Goal: Task Accomplishment & Management: Manage account settings

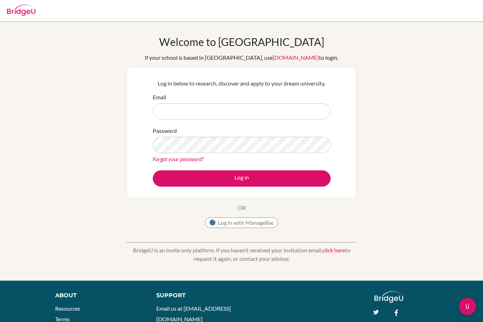
type input "t"
type input "[EMAIL_ADDRESS][DOMAIN_NAME]"
click at [295, 128] on div "Password Forgot your password?" at bounding box center [242, 144] width 178 height 37
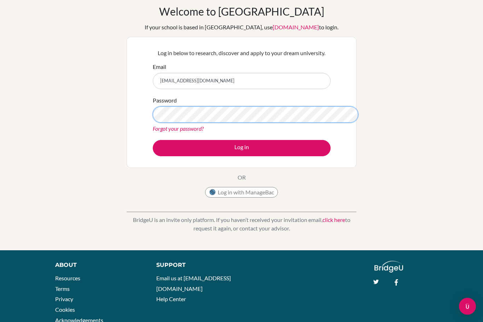
scroll to position [30, 0]
click at [194, 126] on link "Forgot your password?" at bounding box center [178, 128] width 51 height 7
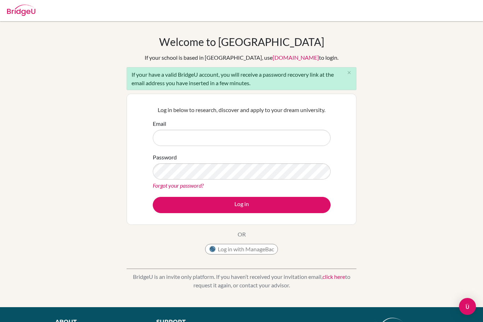
click at [395, 73] on div "Welcome to BridgeU If your school is based in China, use app.bridge-u.com.cn to…" at bounding box center [241, 164] width 483 height 258
click at [227, 141] on input "Email" at bounding box center [242, 138] width 178 height 16
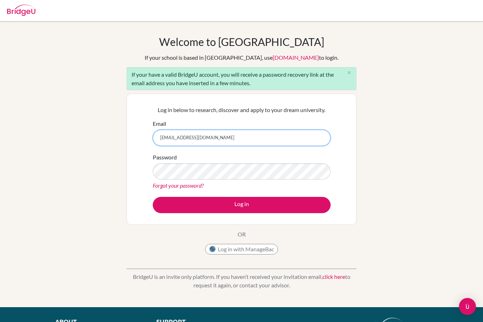
type input "[EMAIL_ADDRESS][DOMAIN_NAME]"
click at [287, 154] on div "Password Forgot your password?" at bounding box center [242, 171] width 178 height 37
click at [196, 188] on link "Forgot your password?" at bounding box center [178, 185] width 51 height 7
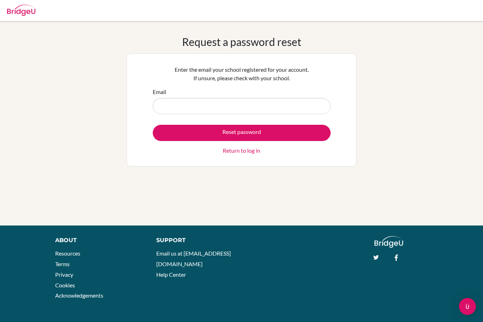
click at [287, 98] on input "Email" at bounding box center [242, 106] width 178 height 16
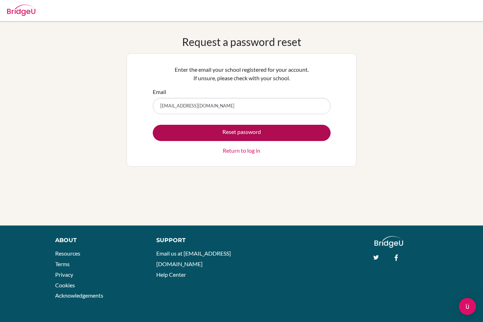
type input "[EMAIL_ADDRESS][DOMAIN_NAME]"
click at [248, 131] on button "Reset password" at bounding box center [242, 133] width 178 height 16
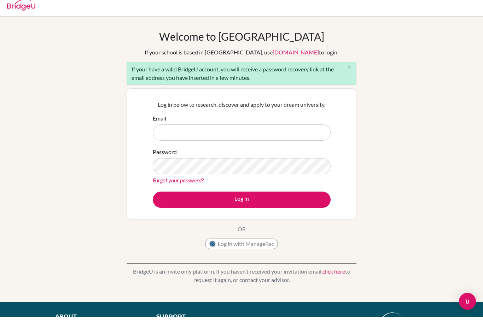
click at [446, 194] on div "Welcome to BridgeU If your school is based in China, use app.bridge-u.com.cn to…" at bounding box center [241, 164] width 483 height 258
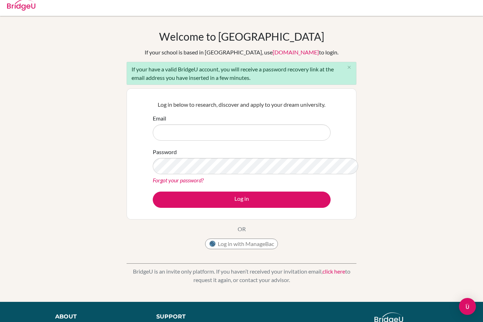
scroll to position [17, 0]
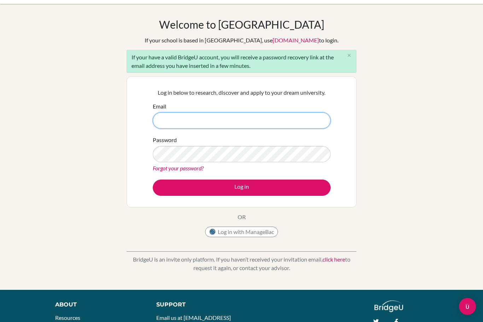
click at [314, 117] on input "Email" at bounding box center [242, 120] width 178 height 16
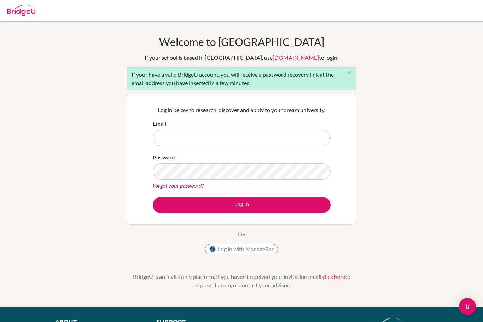
click at [29, 8] on img at bounding box center [21, 10] width 28 height 11
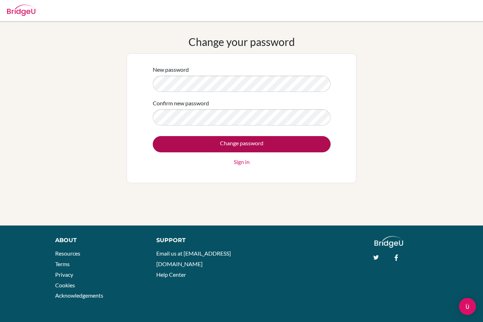
click at [285, 146] on input "Change password" at bounding box center [242, 144] width 178 height 16
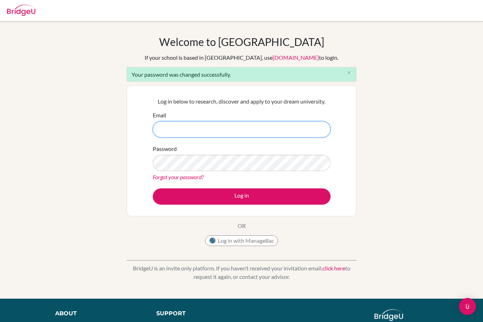
type input "[EMAIL_ADDRESS][DOMAIN_NAME]"
click at [241, 196] on button "Log in" at bounding box center [242, 196] width 178 height 16
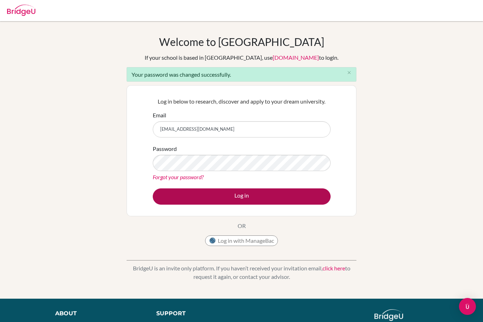
click at [302, 196] on button "Log in" at bounding box center [242, 196] width 178 height 16
click at [308, 199] on button "Log in" at bounding box center [242, 196] width 178 height 16
